Goal: Check status

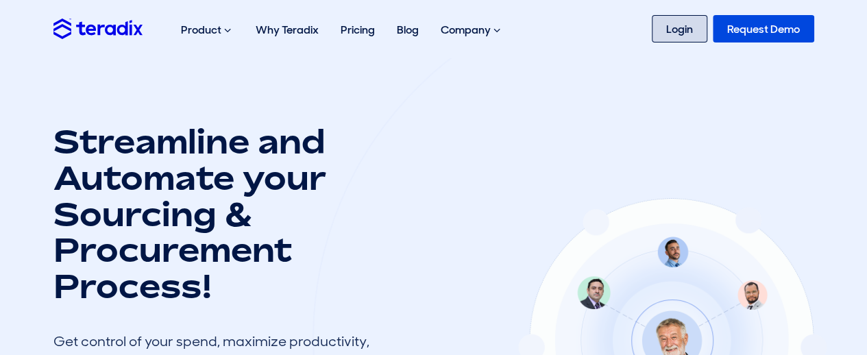
click at [675, 35] on link "Login" at bounding box center [680, 28] width 56 height 27
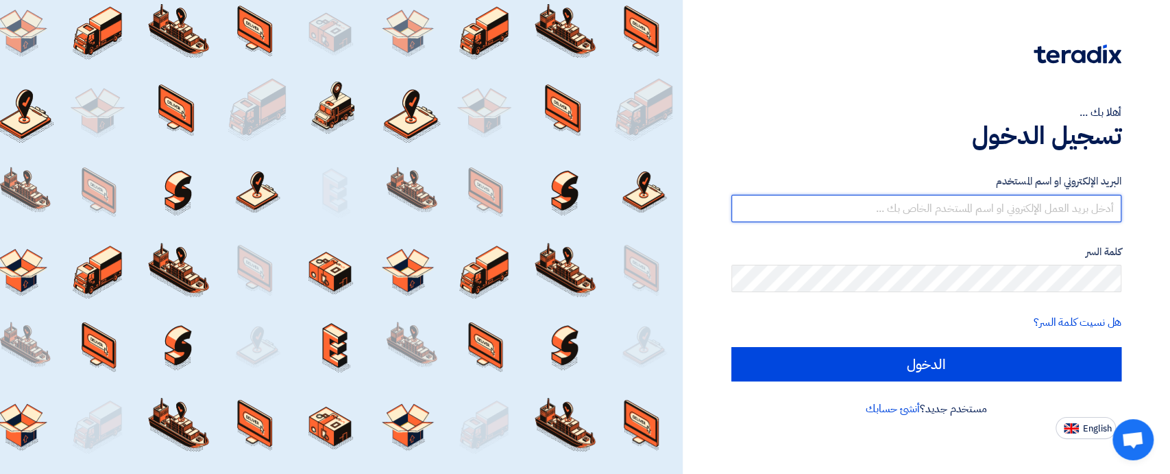
type input "sales@t-square.net"
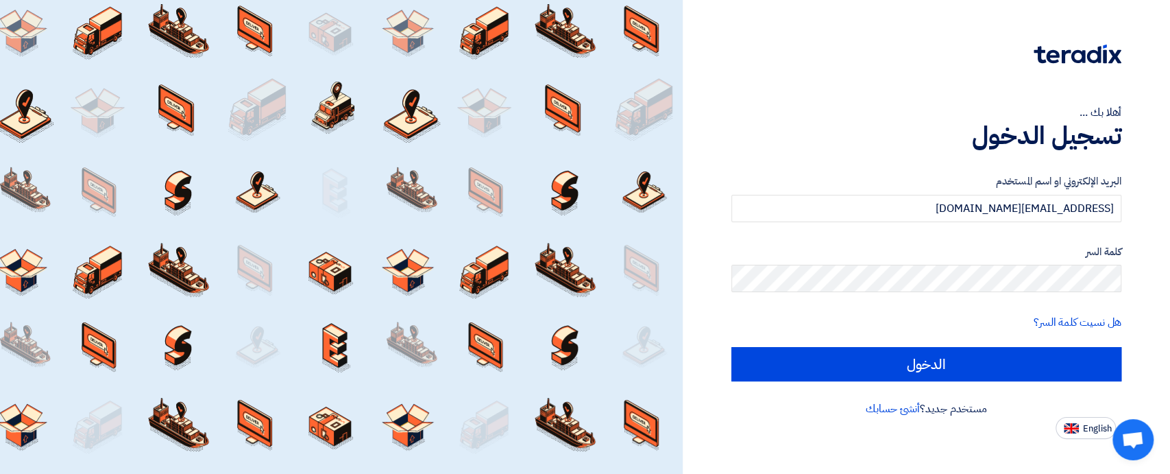
click at [878, 344] on form "البريد الإلكتروني او اسم المستخدم sales@t-square.net كلمة السر هل نسيت كلمة الس…" at bounding box center [926, 277] width 390 height 208
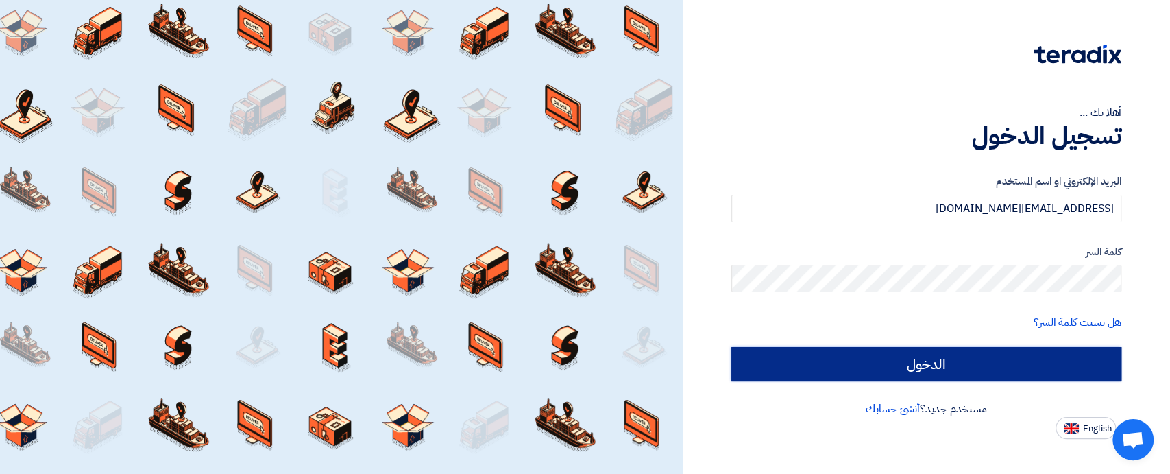
click at [881, 357] on input "الدخول" at bounding box center [926, 364] width 390 height 34
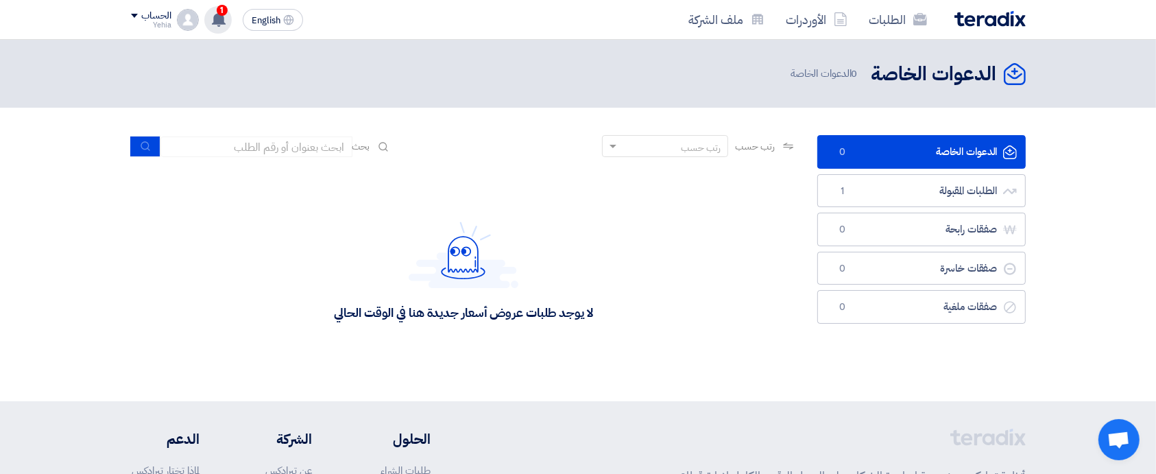
click at [221, 14] on span "1" at bounding box center [222, 10] width 11 height 11
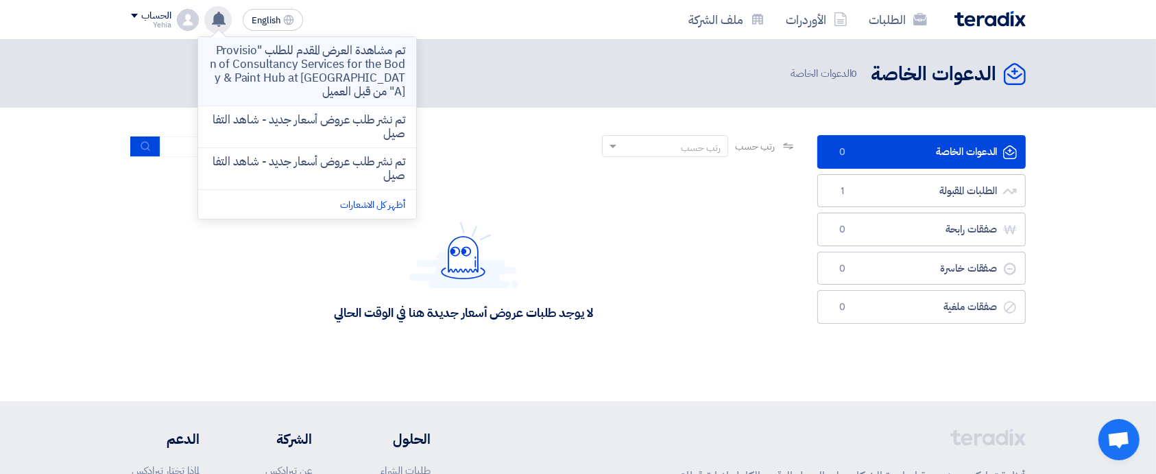
click at [347, 67] on p "تم مشاهدة العرض المقدم للطلب "Provision of Consultancy Services for the Body & …" at bounding box center [307, 71] width 196 height 55
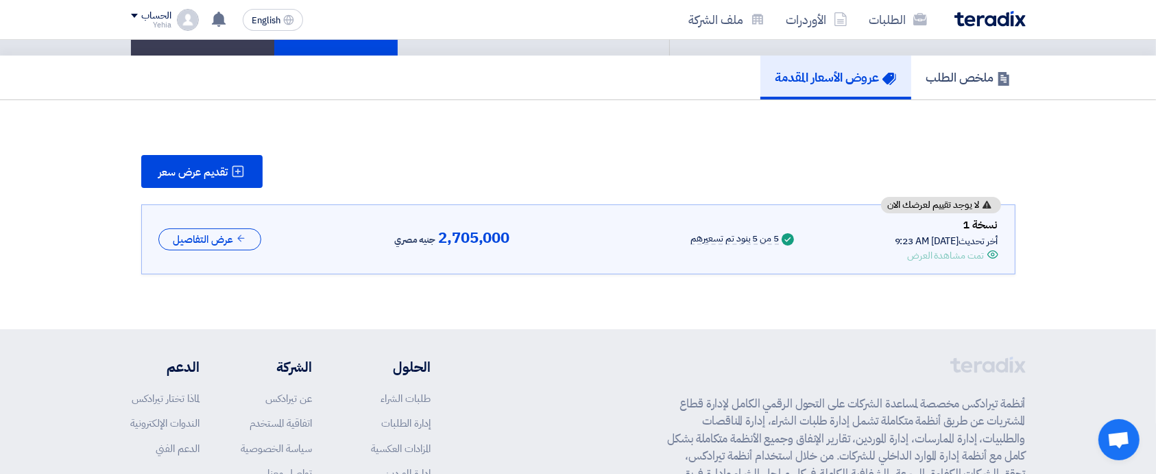
scroll to position [101, 0]
click at [233, 234] on button "عرض التفاصيل" at bounding box center [209, 239] width 103 height 23
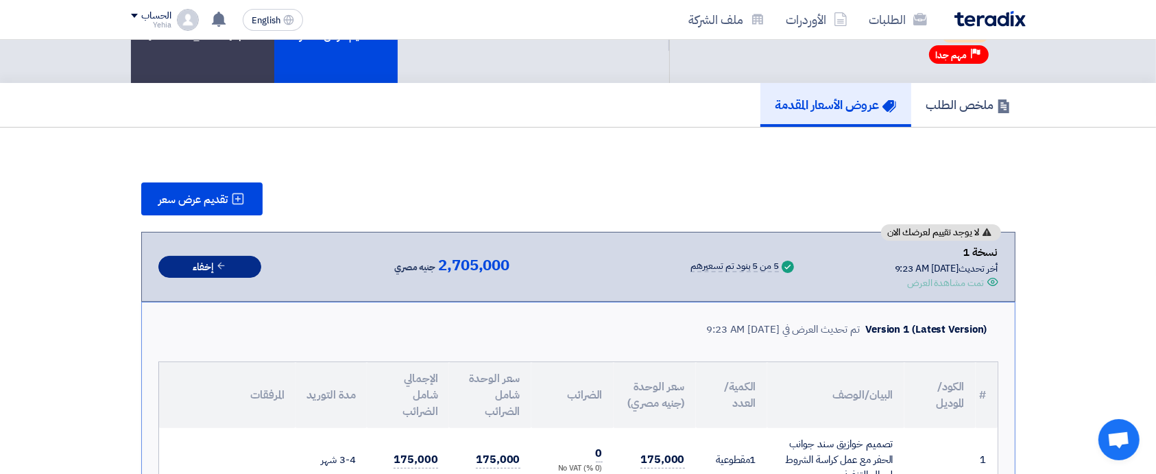
scroll to position [0, 0]
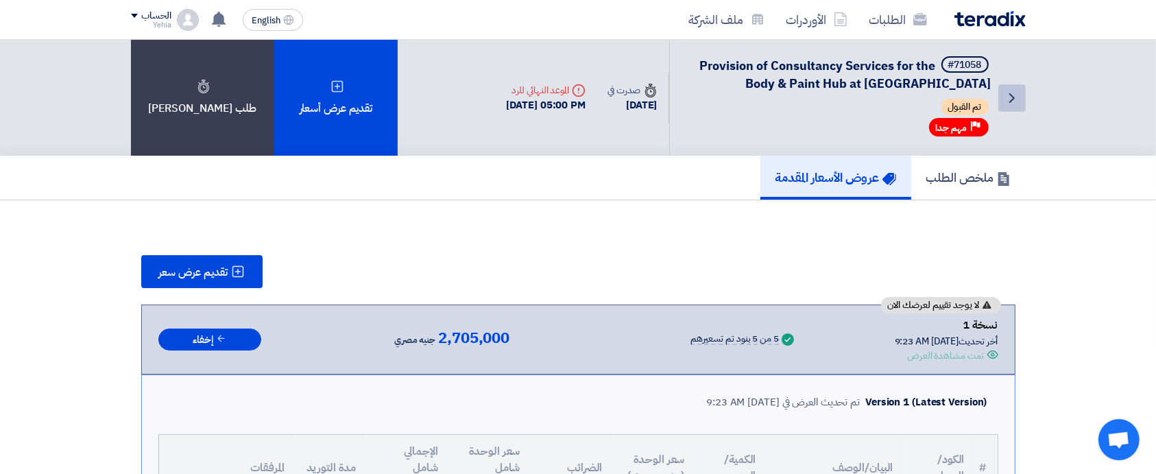
click at [1008, 106] on link "Back" at bounding box center [1011, 97] width 27 height 27
